Goal: Task Accomplishment & Management: Use online tool/utility

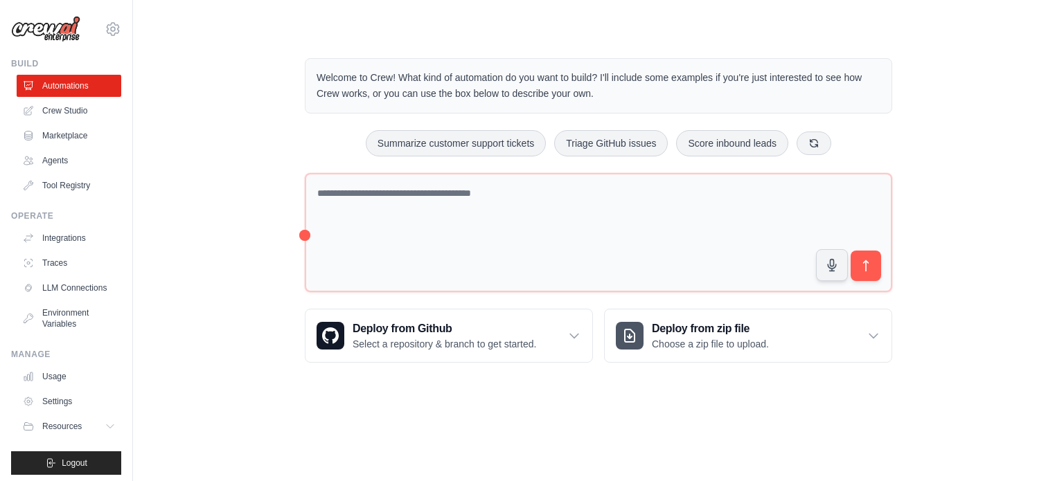
scroll to position [15, 0]
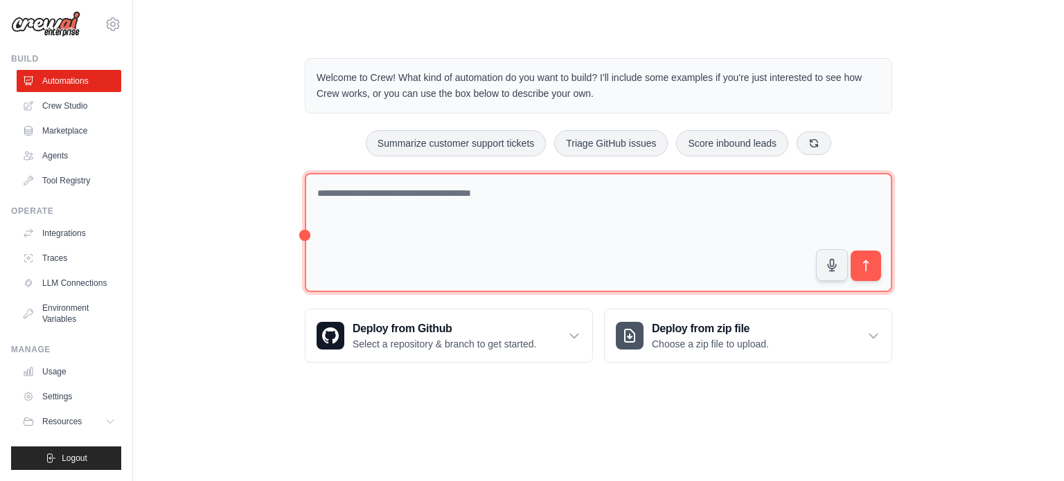
click at [465, 193] on textarea at bounding box center [598, 233] width 587 height 120
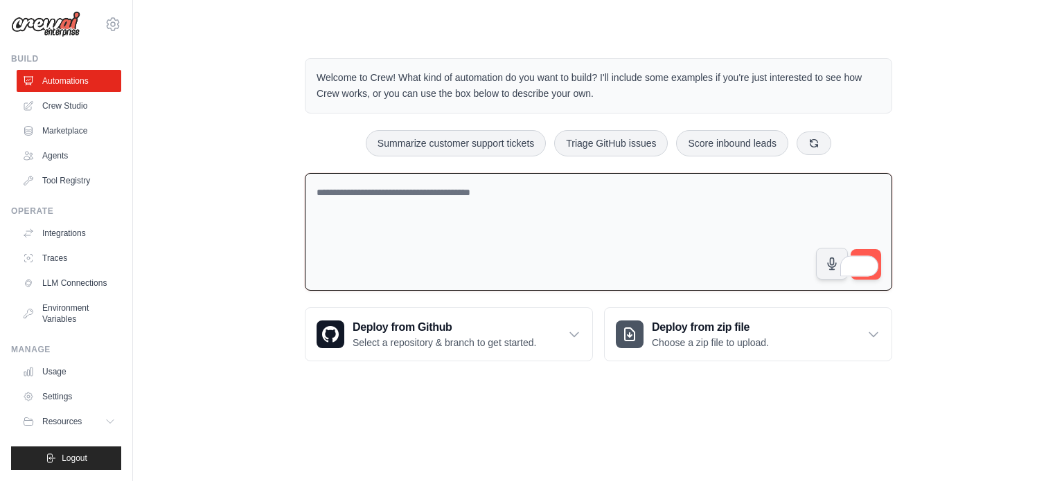
paste textarea "**********"
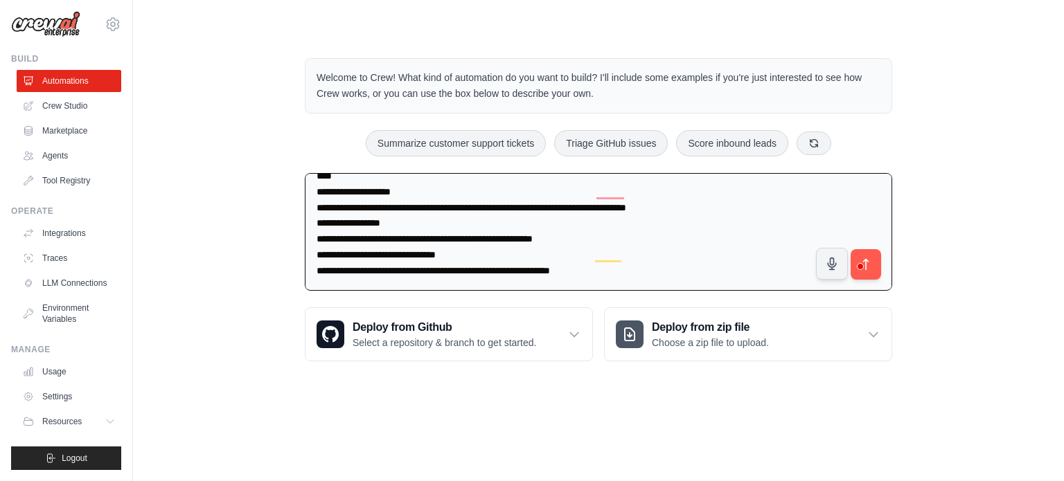
scroll to position [440, 0]
type textarea "**********"
click at [877, 261] on button "submit" at bounding box center [866, 264] width 32 height 32
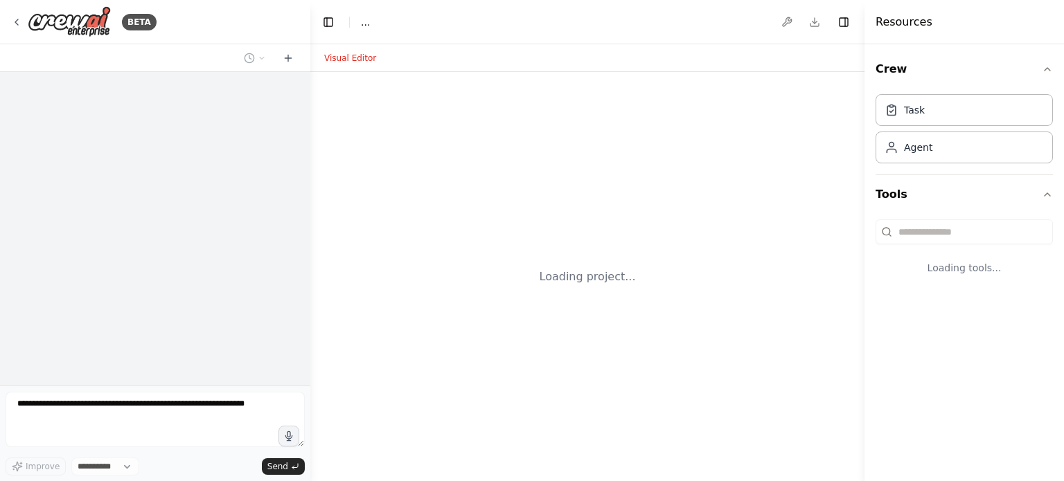
select select "****"
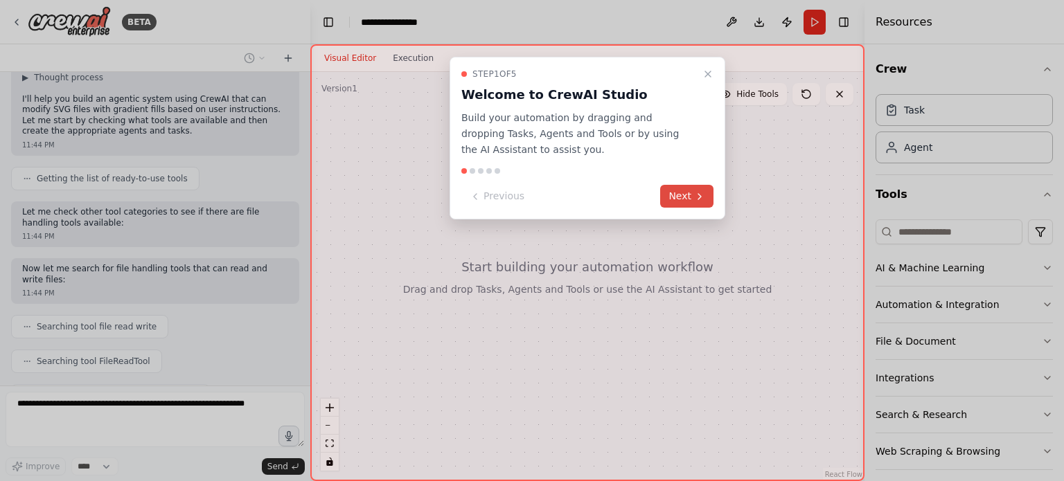
scroll to position [533, 0]
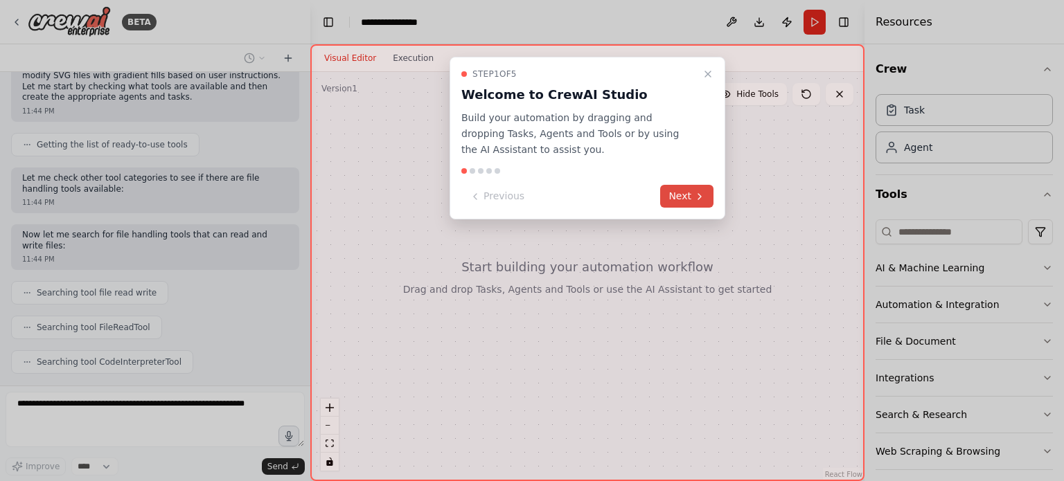
click at [695, 200] on icon at bounding box center [699, 196] width 11 height 11
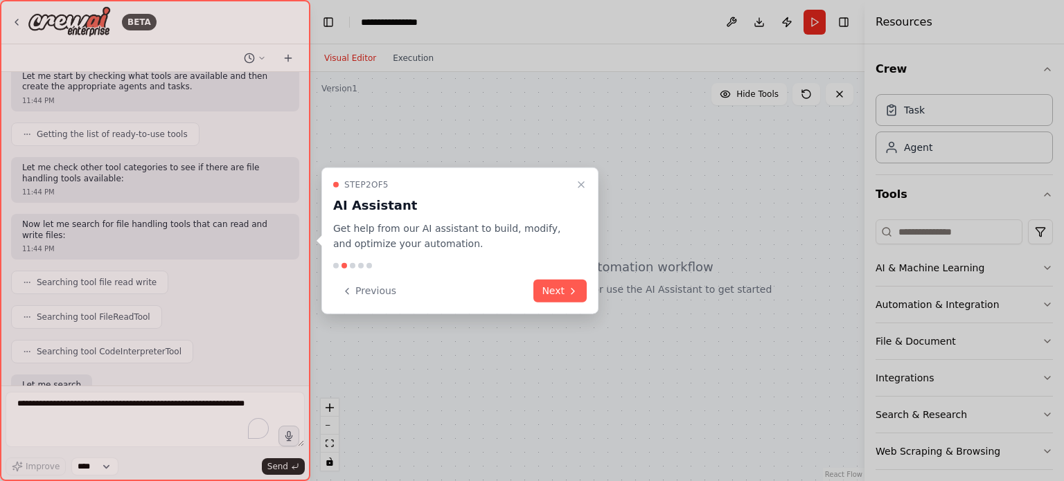
scroll to position [613, 0]
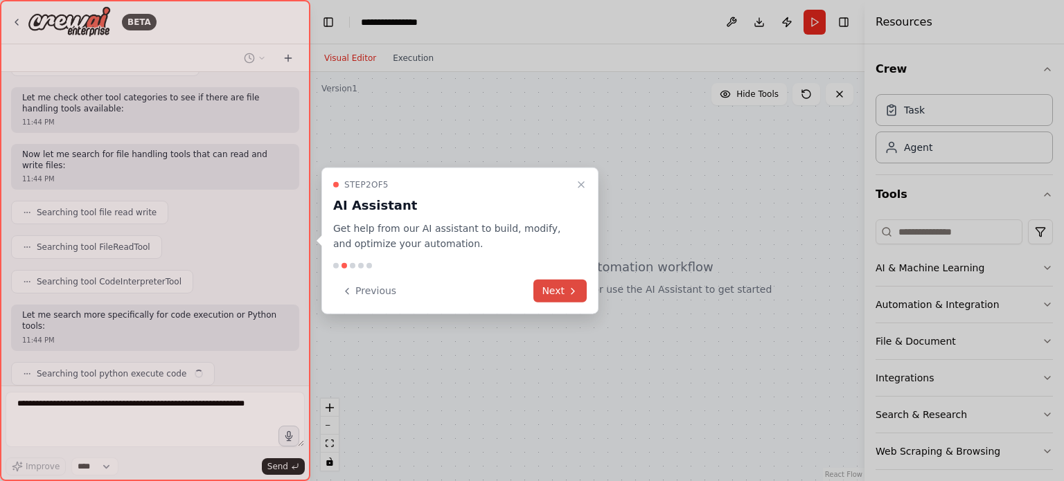
click at [568, 287] on icon at bounding box center [572, 290] width 11 height 11
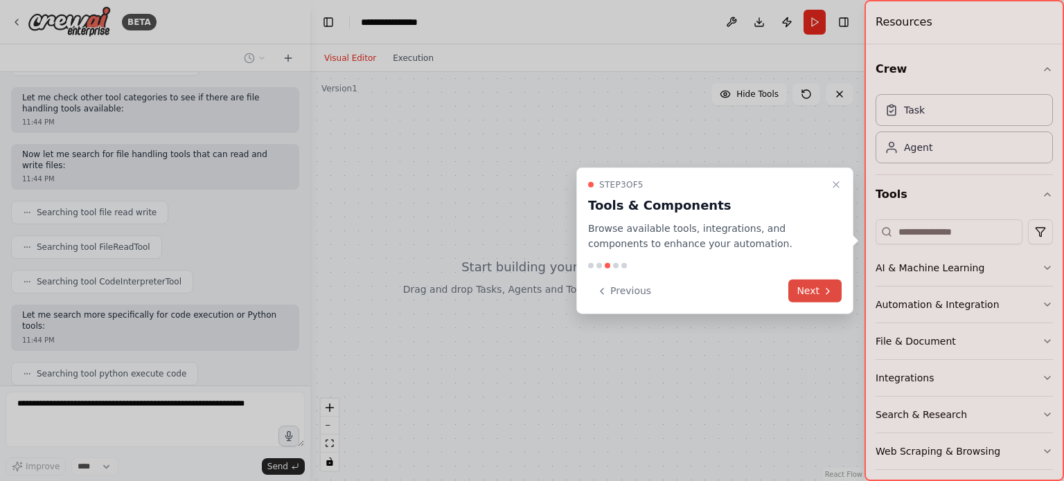
click at [814, 292] on button "Next" at bounding box center [814, 291] width 53 height 23
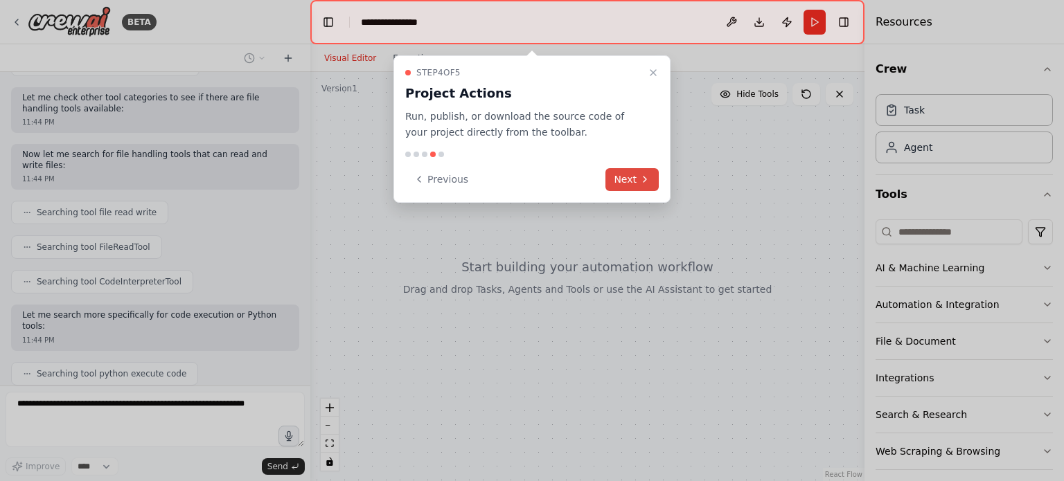
click at [642, 177] on icon at bounding box center [644, 179] width 11 height 11
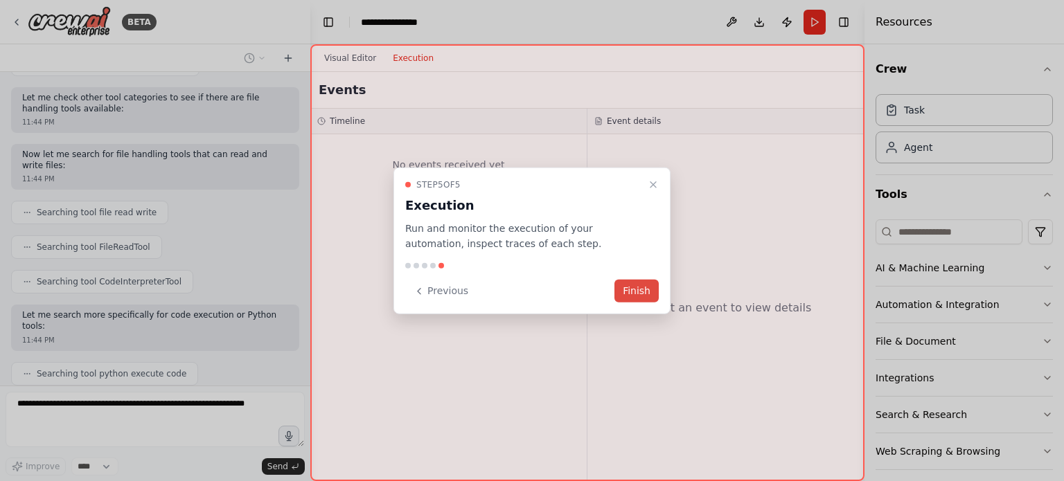
click at [646, 294] on button "Finish" at bounding box center [636, 291] width 44 height 23
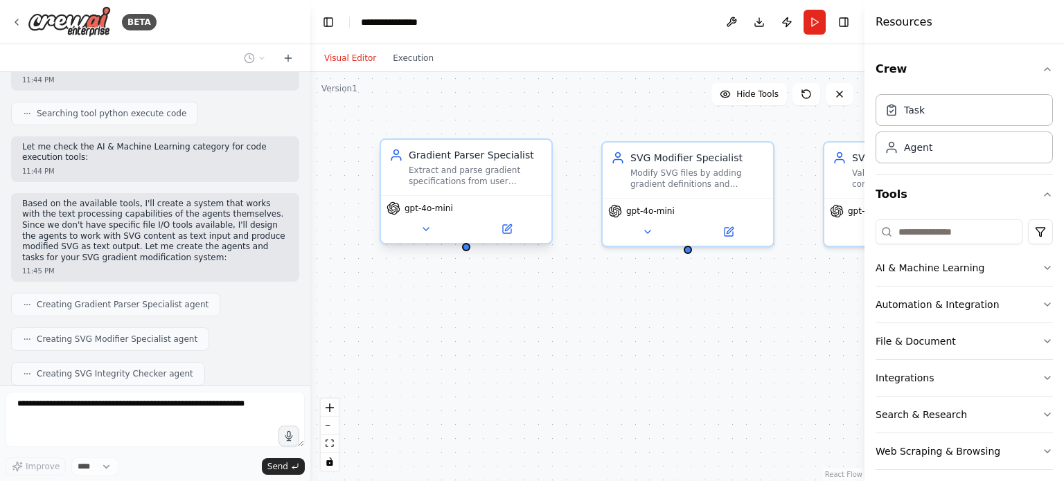
scroll to position [954, 0]
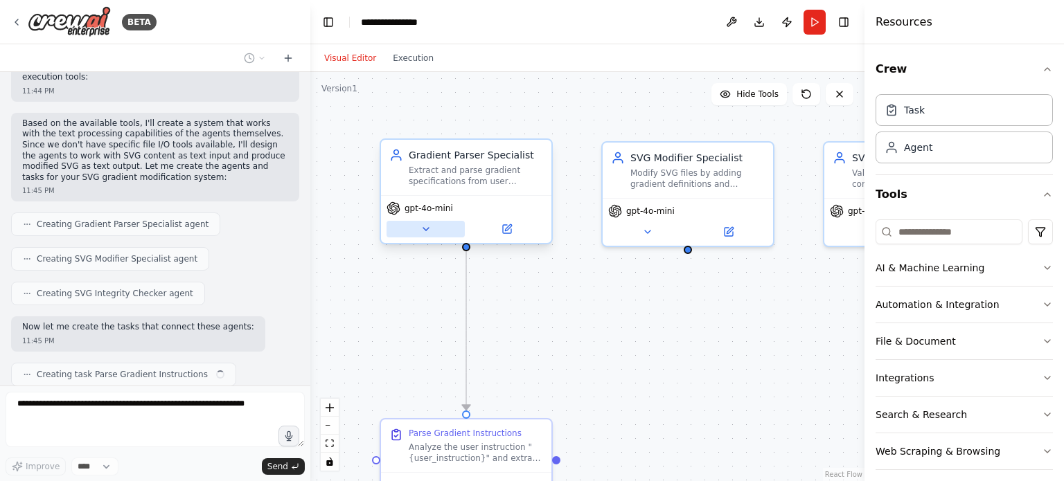
click at [427, 229] on icon at bounding box center [425, 229] width 11 height 11
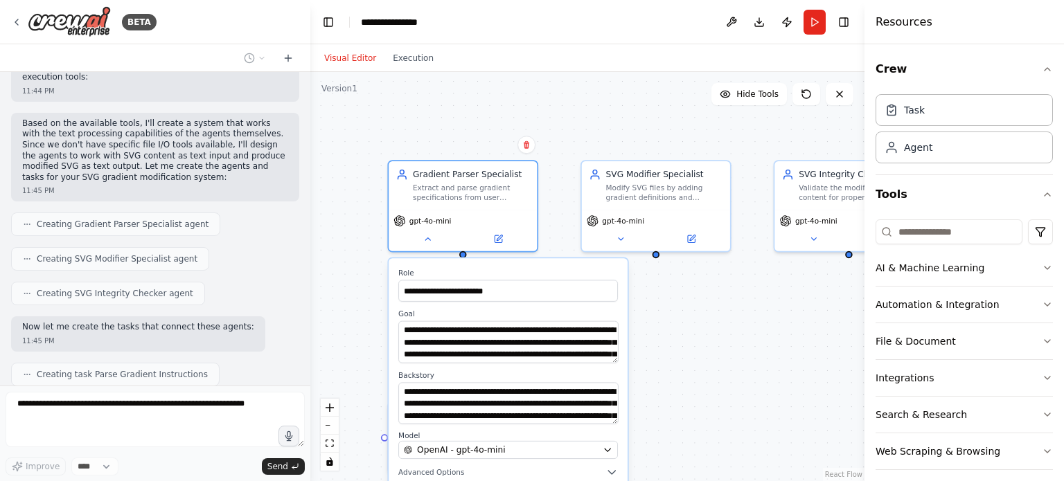
drag, startPoint x: 754, startPoint y: 345, endPoint x: 734, endPoint y: 240, distance: 106.5
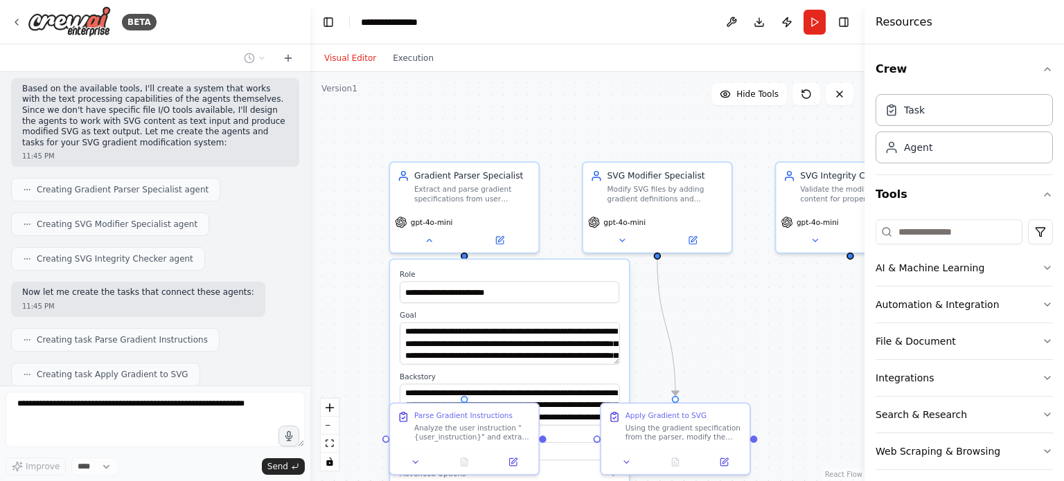
drag, startPoint x: 734, startPoint y: 240, endPoint x: 731, endPoint y: 301, distance: 60.3
click at [731, 301] on div ".deletable-edge-delete-btn { width: 20px; height: 20px; border: 0px solid #ffff…" at bounding box center [587, 276] width 554 height 409
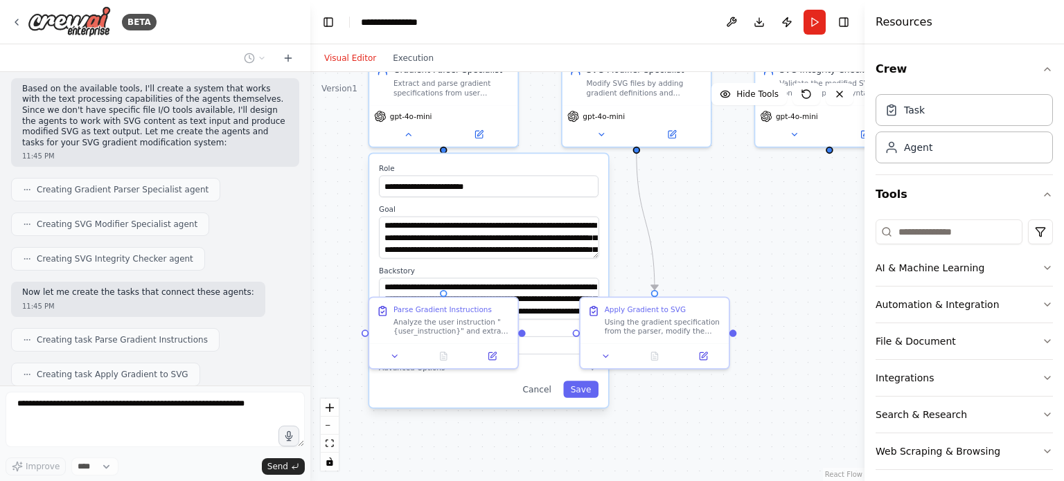
drag, startPoint x: 731, startPoint y: 301, endPoint x: 711, endPoint y: 195, distance: 108.0
click at [711, 195] on div ".deletable-edge-delete-btn { width: 20px; height: 20px; border: 0px solid #ffff…" at bounding box center [587, 276] width 554 height 409
click at [673, 232] on div ".deletable-edge-delete-btn { width: 20px; height: 20px; border: 0px solid #ffff…" at bounding box center [587, 276] width 554 height 409
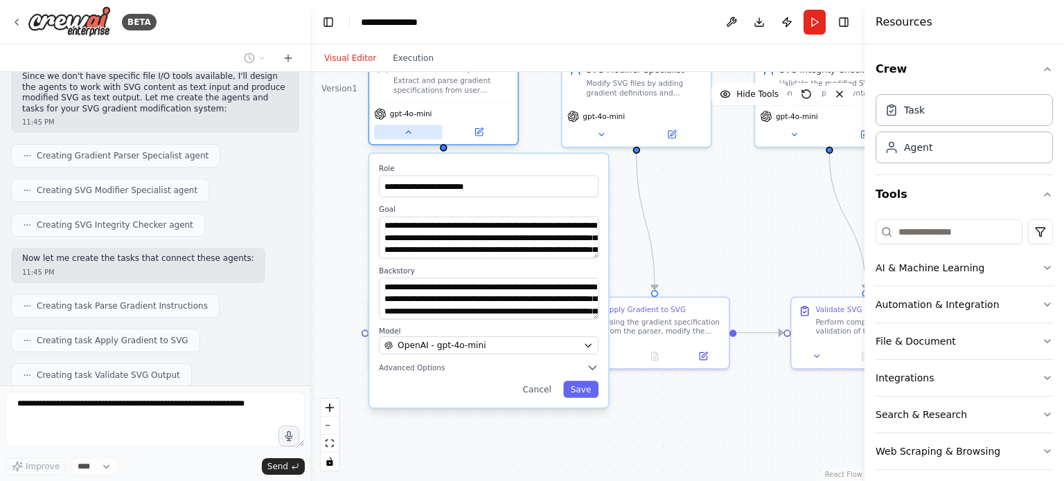
click at [407, 134] on icon at bounding box center [408, 132] width 10 height 10
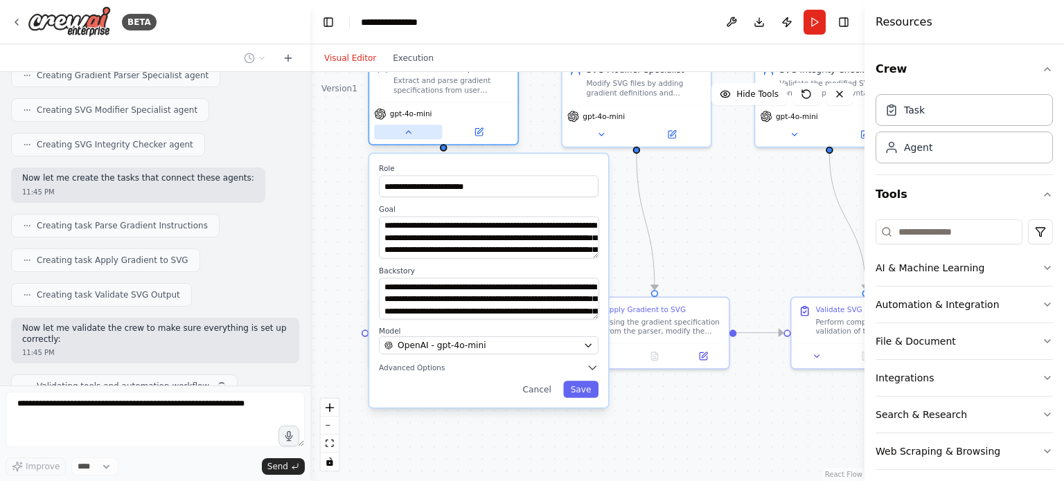
scroll to position [1114, 0]
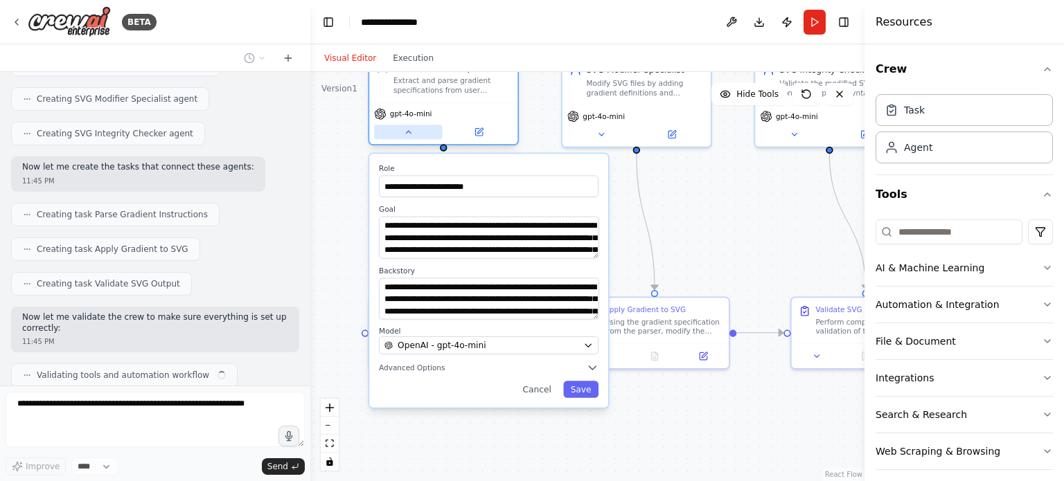
click at [409, 134] on icon at bounding box center [408, 132] width 10 height 10
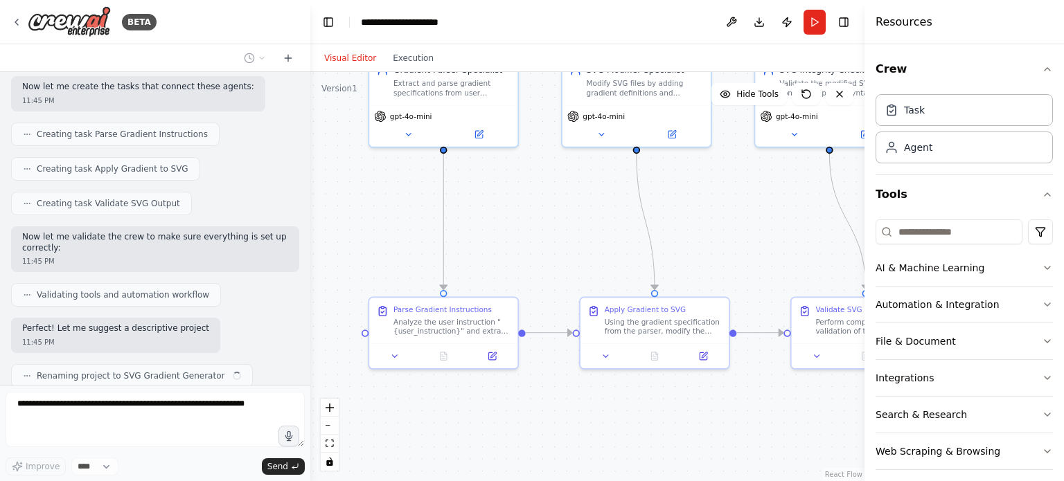
scroll to position [1205, 0]
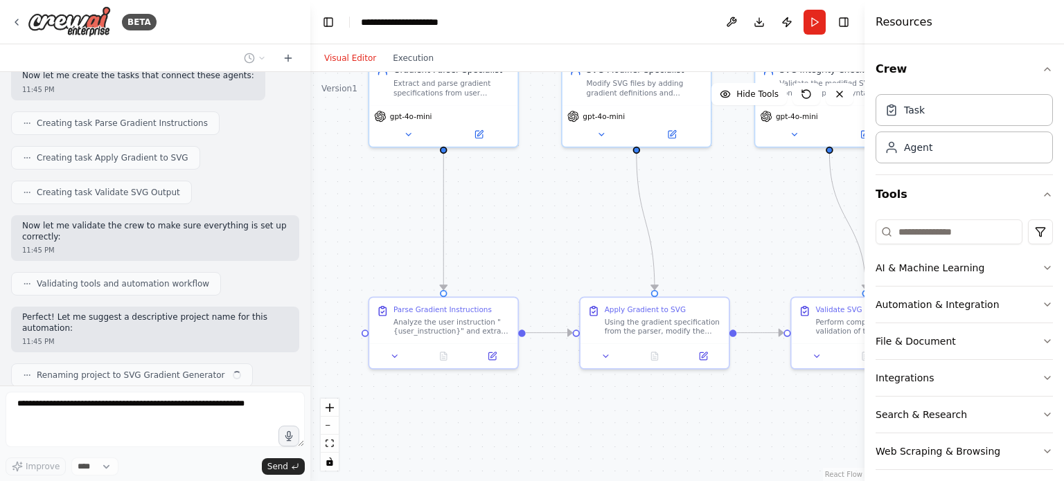
drag, startPoint x: 564, startPoint y: 227, endPoint x: 479, endPoint y: 187, distance: 93.6
drag, startPoint x: 479, startPoint y: 187, endPoint x: 454, endPoint y: 185, distance: 25.7
drag, startPoint x: 454, startPoint y: 185, endPoint x: 704, endPoint y: 199, distance: 250.4
click at [704, 199] on div ".deletable-edge-delete-btn { width: 20px; height: 20px; border: 0px solid #ffff…" at bounding box center [587, 276] width 554 height 409
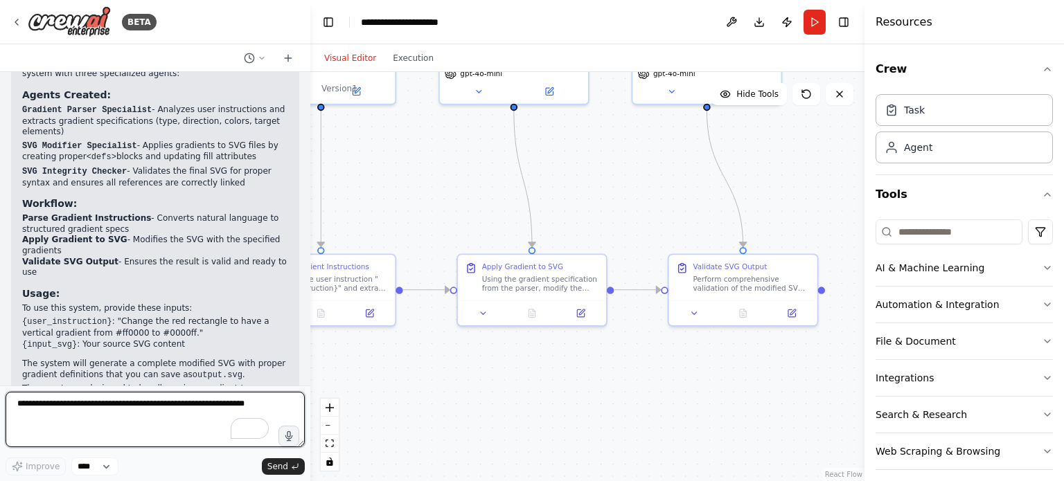
scroll to position [1573, 0]
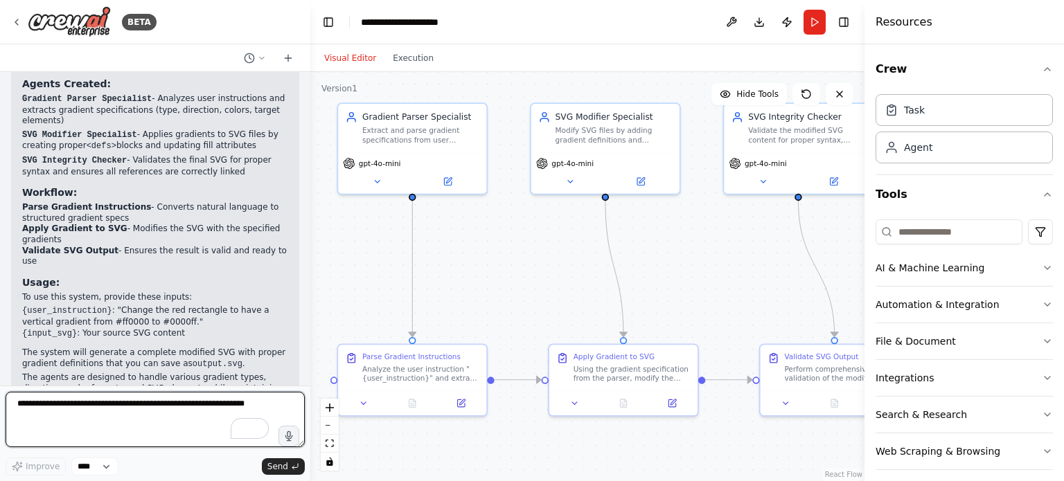
drag, startPoint x: 718, startPoint y: 202, endPoint x: 686, endPoint y: 249, distance: 56.5
click at [686, 249] on div ".deletable-edge-delete-btn { width: 20px; height: 20px; border: 0px solid #ffff…" at bounding box center [587, 276] width 554 height 409
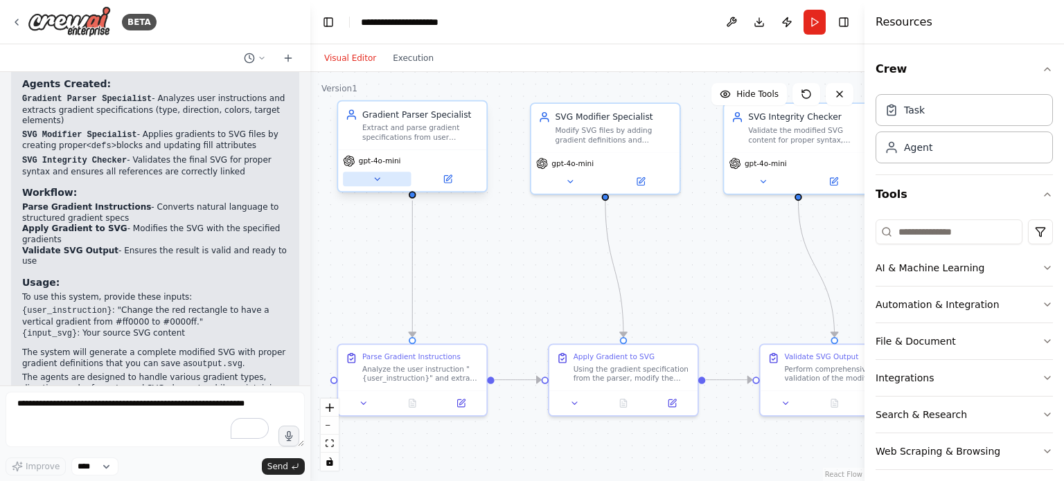
click at [378, 177] on icon at bounding box center [377, 180] width 10 height 10
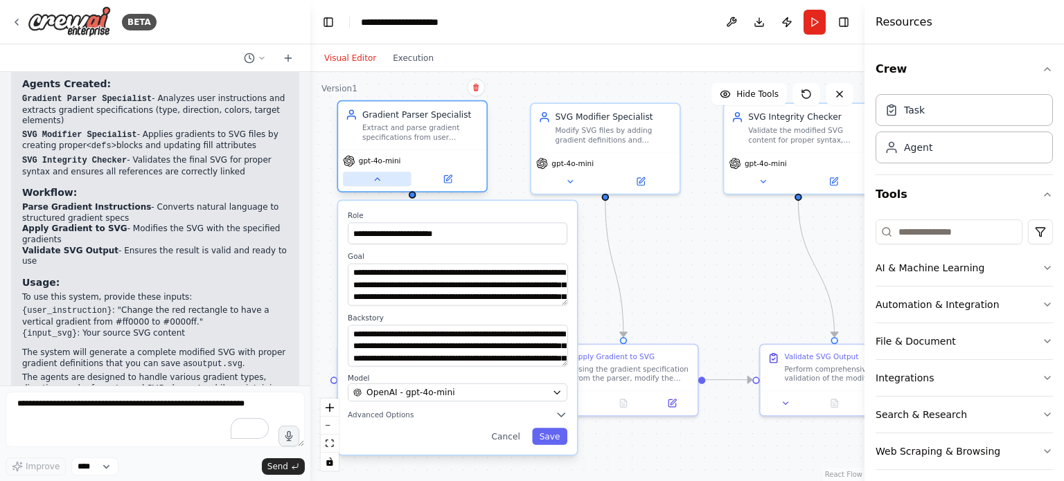
click at [370, 185] on button at bounding box center [377, 179] width 68 height 15
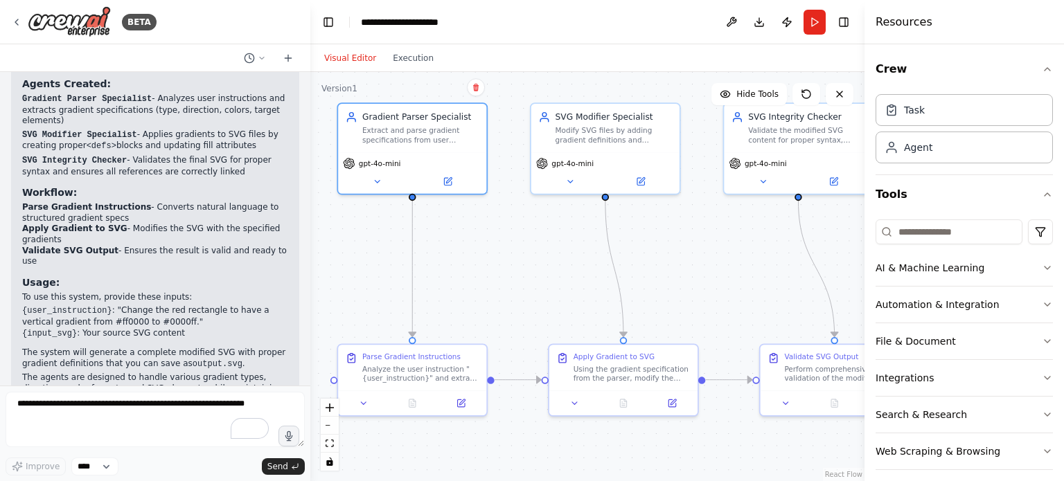
drag, startPoint x: 549, startPoint y: 244, endPoint x: 497, endPoint y: 242, distance: 51.3
drag, startPoint x: 497, startPoint y: 242, endPoint x: 501, endPoint y: 251, distance: 9.6
click at [501, 251] on div ".deletable-edge-delete-btn { width: 20px; height: 20px; border: 0px solid #ffff…" at bounding box center [587, 276] width 554 height 409
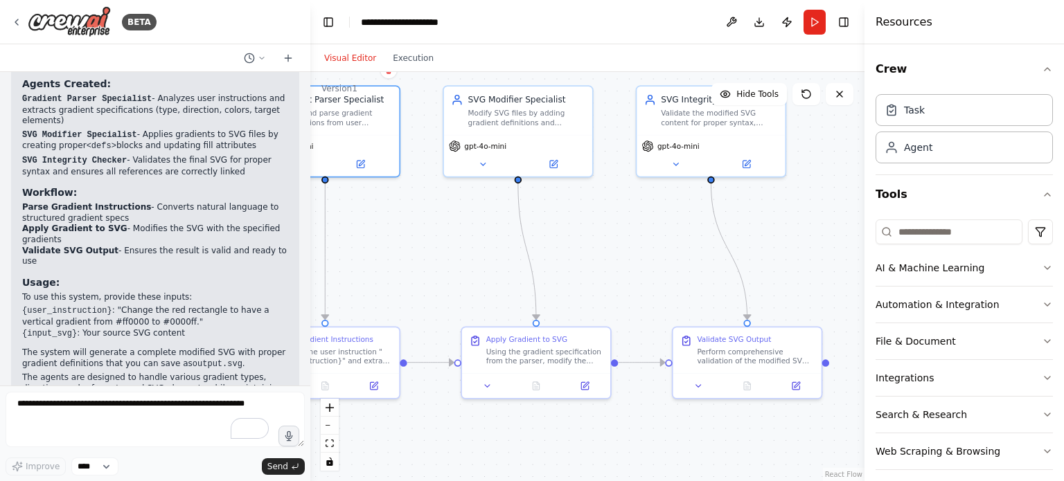
drag, startPoint x: 518, startPoint y: 249, endPoint x: 388, endPoint y: 227, distance: 132.1
click at [388, 227] on div ".deletable-edge-delete-btn { width: 20px; height: 20px; border: 0px solid #ffff…" at bounding box center [587, 276] width 554 height 409
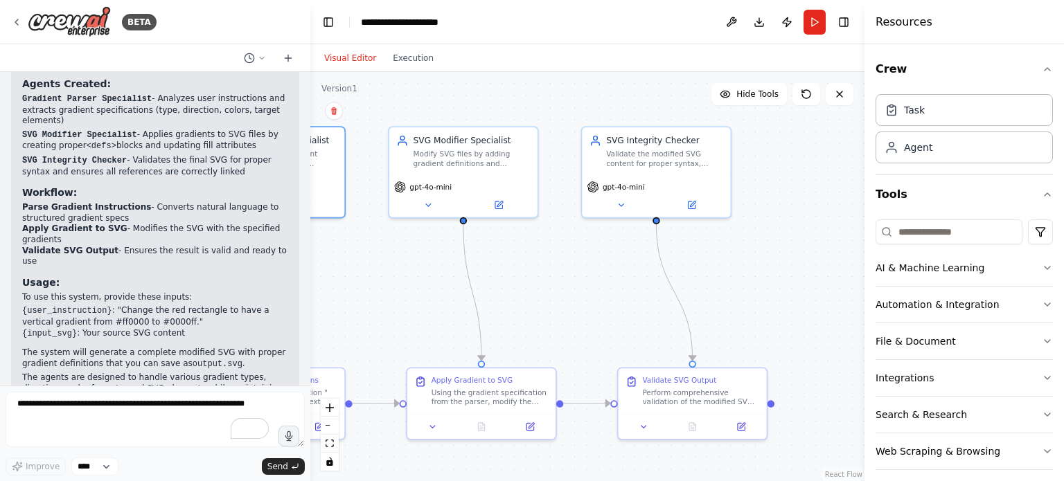
drag, startPoint x: 571, startPoint y: 226, endPoint x: 558, endPoint y: 271, distance: 46.2
click at [558, 271] on div ".deletable-edge-delete-btn { width: 20px; height: 20px; border: 0px solid #ffff…" at bounding box center [587, 276] width 554 height 409
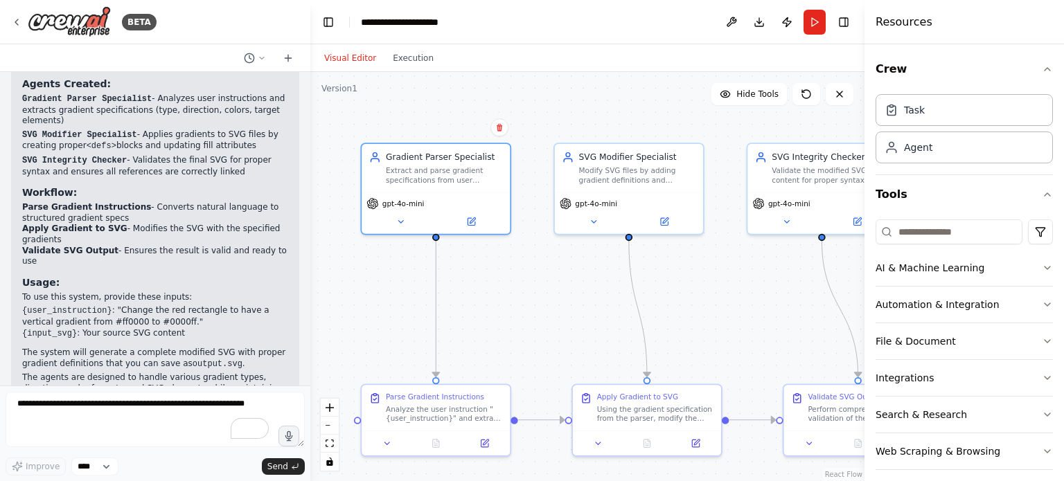
drag, startPoint x: 391, startPoint y: 99, endPoint x: 557, endPoint y: 116, distance: 166.4
click at [557, 116] on div ".deletable-edge-delete-btn { width: 20px; height: 20px; border: 0px solid #ffff…" at bounding box center [587, 276] width 554 height 409
